Goal: Download file/media

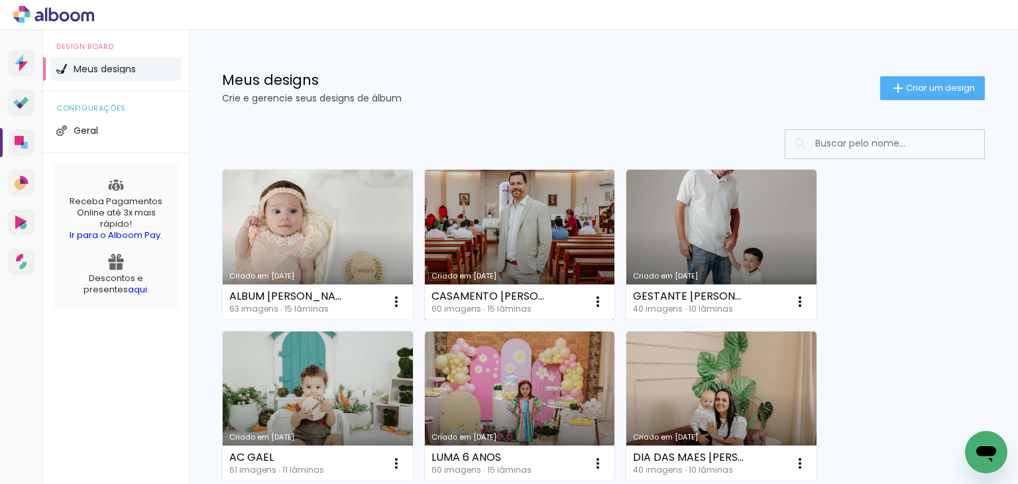
click at [552, 248] on link "Criado em [DATE]" at bounding box center [520, 245] width 190 height 150
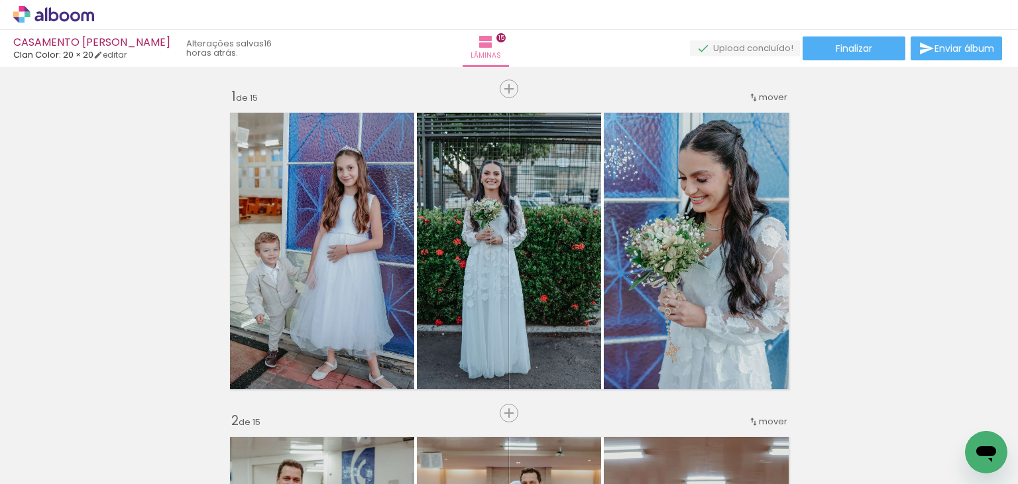
scroll to position [0, 3426]
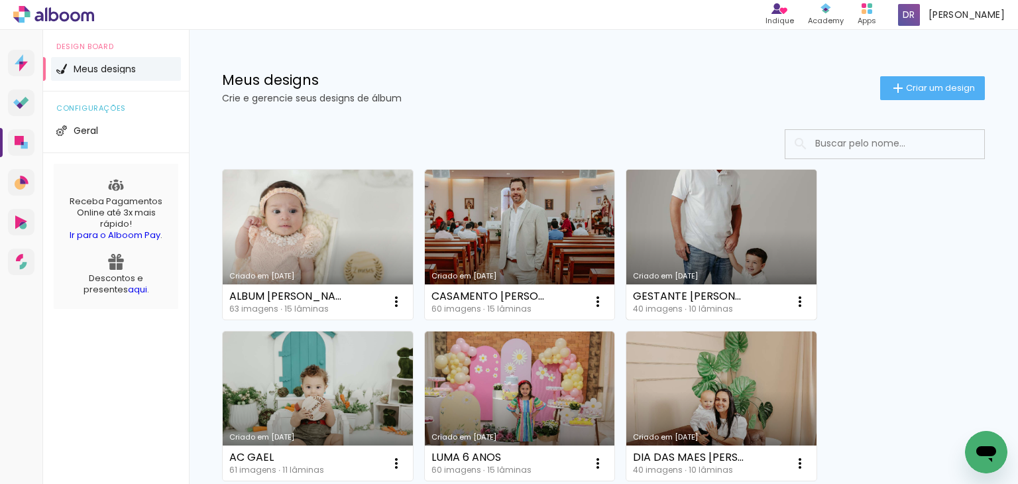
click at [656, 209] on link "Criado em [DATE]" at bounding box center [721, 245] width 190 height 150
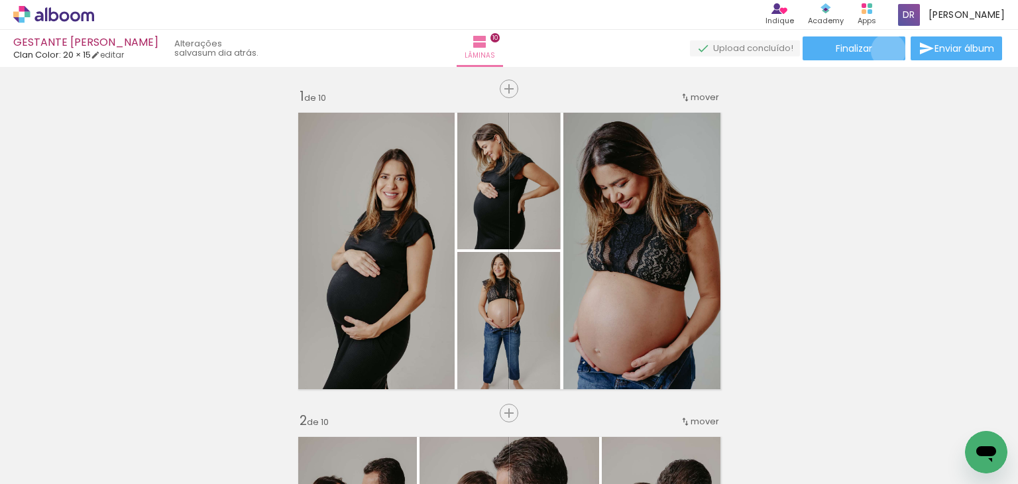
click at [884, 50] on paper-button "Finalizar" at bounding box center [854, 48] width 103 height 24
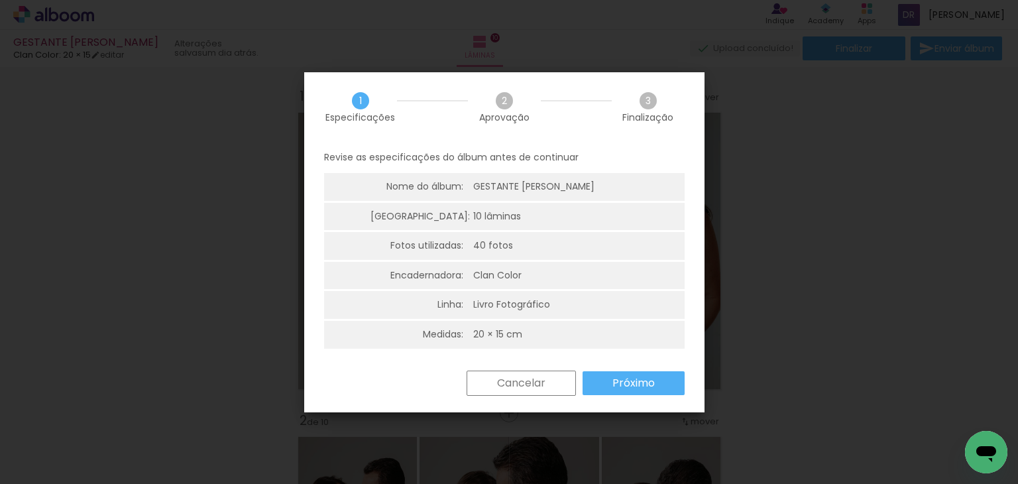
click at [0, 0] on slot "Próximo" at bounding box center [0, 0] width 0 height 0
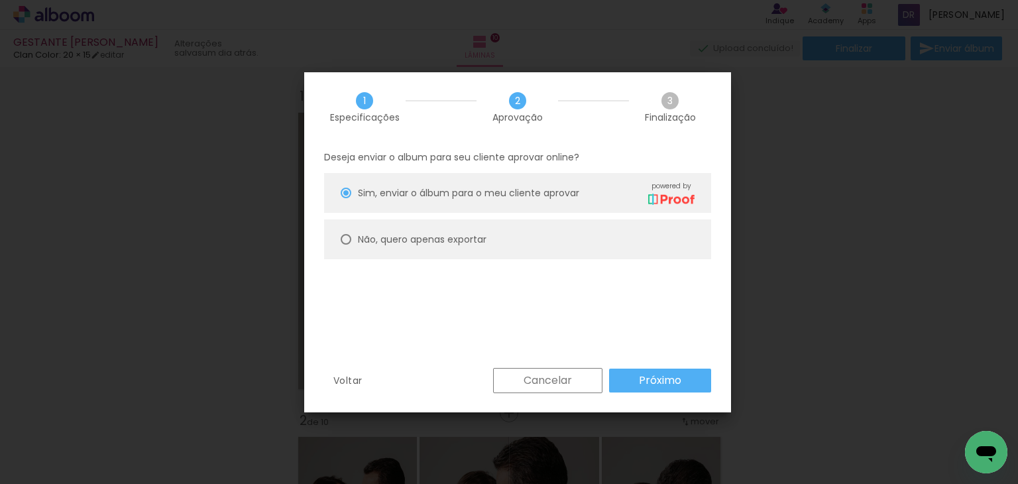
click at [466, 231] on paper-radio-button "Não, quero apenas exportar" at bounding box center [517, 239] width 387 height 40
type paper-radio-button "on"
click at [0, 0] on slot "Próximo" at bounding box center [0, 0] width 0 height 0
type input "Alta, 300 DPI"
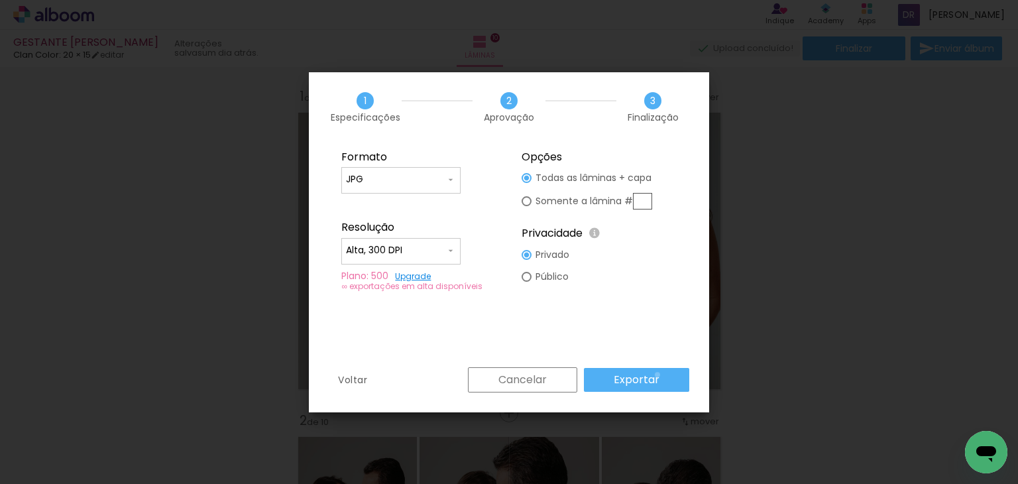
click at [660, 375] on paper-button "Exportar" at bounding box center [636, 380] width 105 height 24
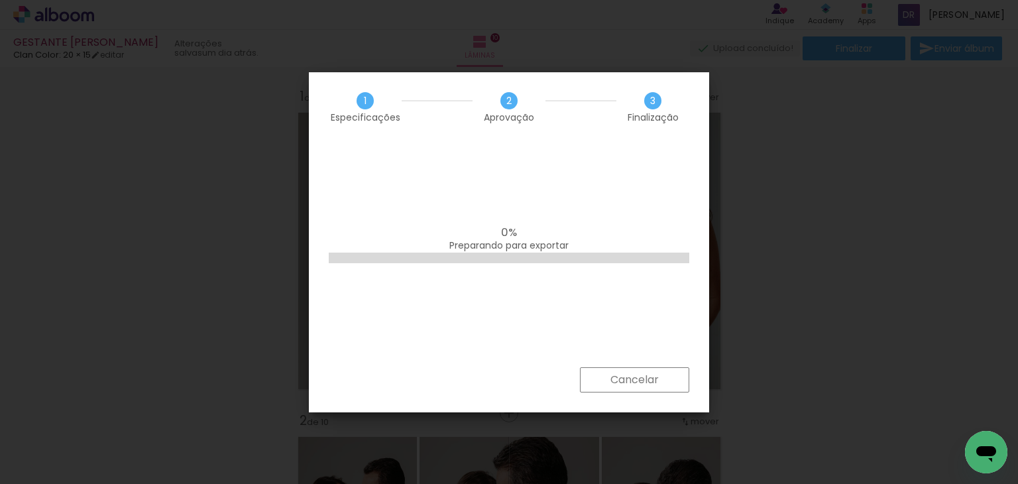
click at [660, 375] on paper-button "Cancelar" at bounding box center [634, 379] width 109 height 25
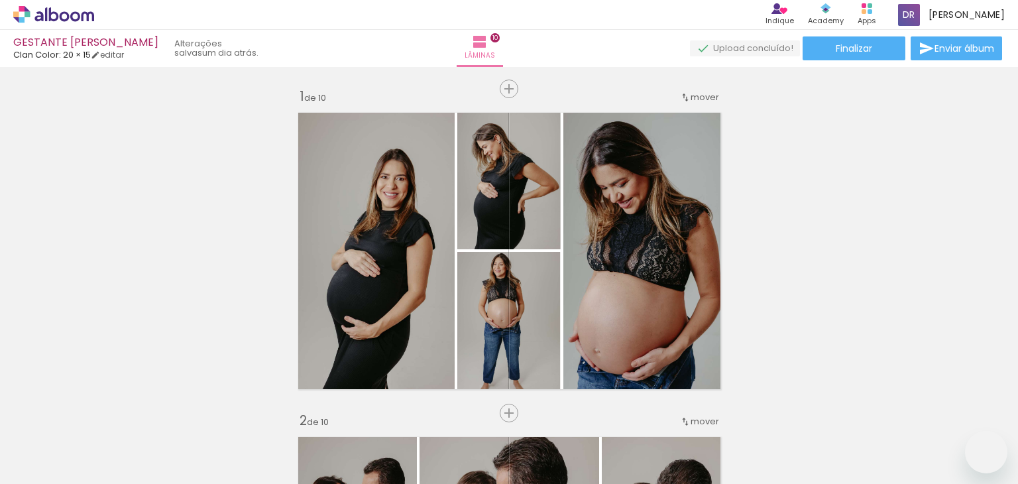
click at [852, 48] on span "Finalizar" at bounding box center [854, 48] width 36 height 9
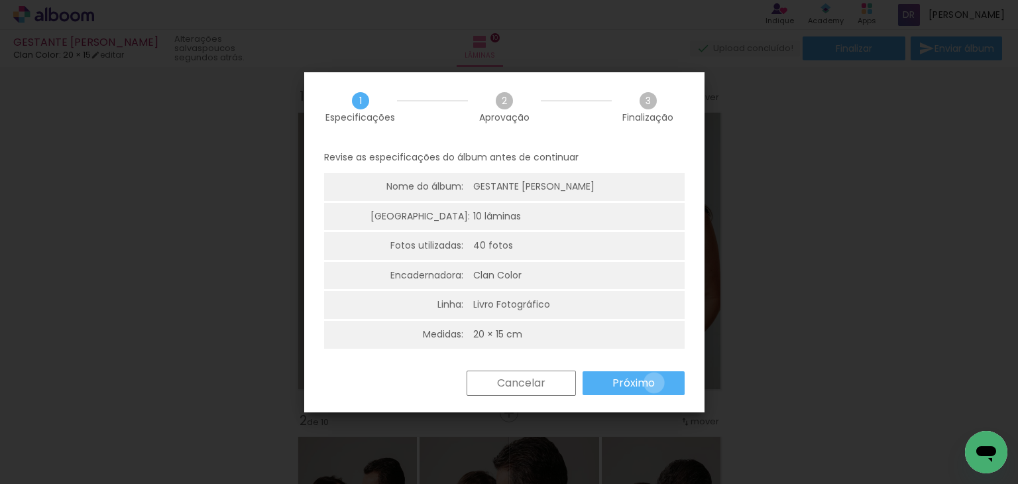
click at [0, 0] on slot "Próximo" at bounding box center [0, 0] width 0 height 0
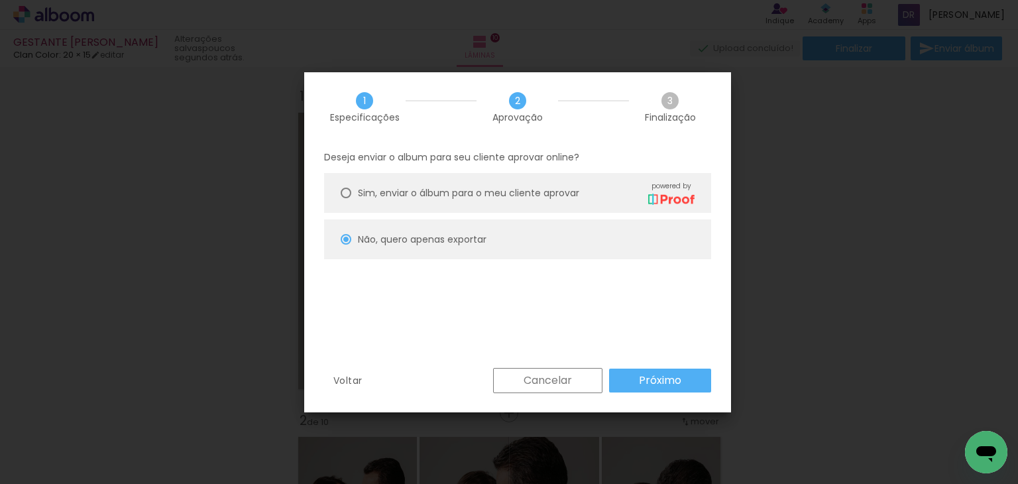
click at [637, 384] on paper-button "Próximo" at bounding box center [660, 381] width 102 height 24
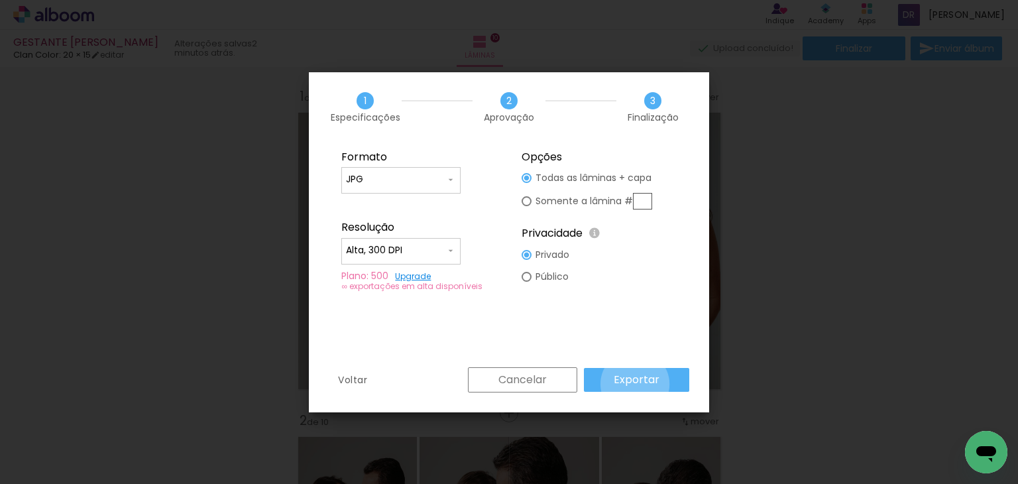
click at [0, 0] on slot "Exportar" at bounding box center [0, 0] width 0 height 0
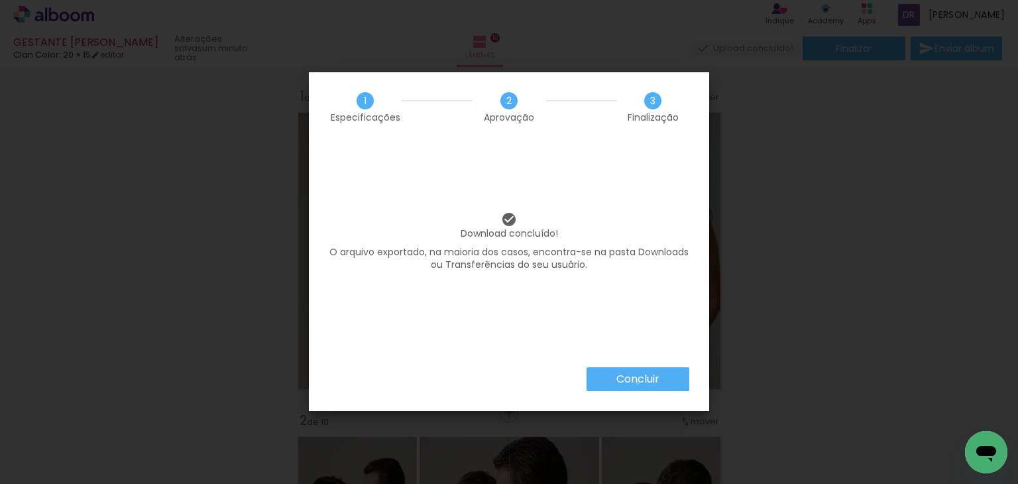
click at [0, 0] on slot "Concluir" at bounding box center [0, 0] width 0 height 0
